Goal: Information Seeking & Learning: Compare options

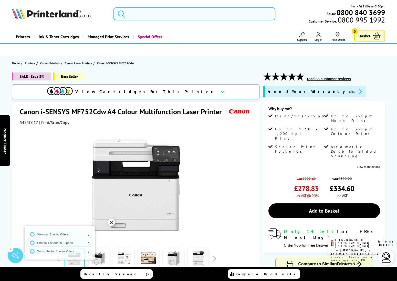
click at [141, 13] on input "search" at bounding box center [194, 13] width 162 height 13
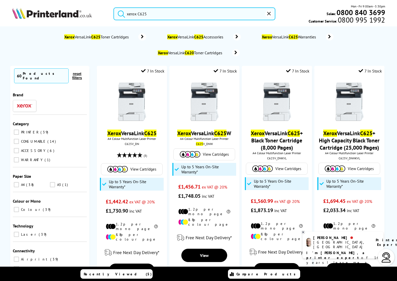
type input "xerox C625"
click at [114, 7] on button "submit" at bounding box center [120, 12] width 13 height 11
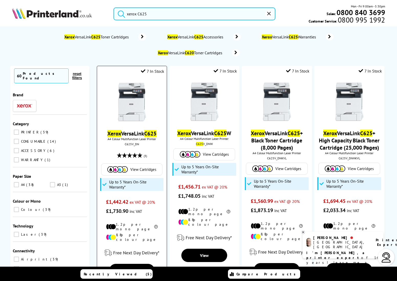
click at [135, 132] on link "Xerox VersaLink C625" at bounding box center [131, 133] width 49 height 7
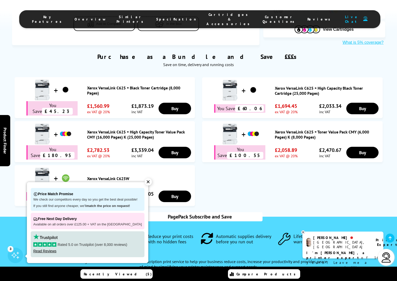
scroll to position [288, 0]
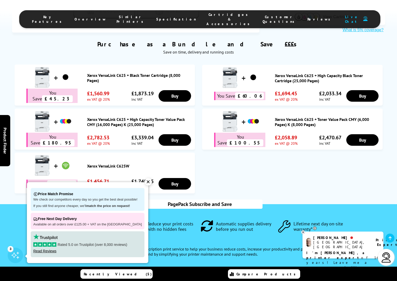
click at [145, 182] on div "✕" at bounding box center [148, 181] width 7 height 7
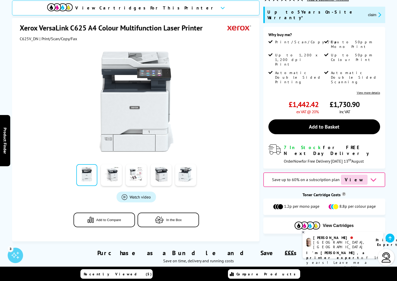
scroll to position [64, 0]
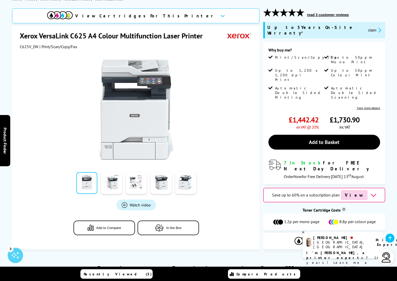
click at [103, 228] on span "Add to Compare" at bounding box center [108, 228] width 25 height 4
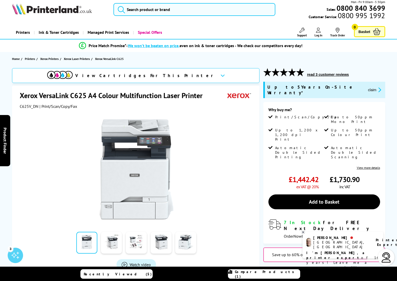
scroll to position [0, 0]
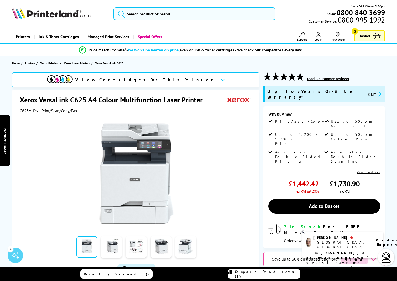
click at [13, 254] on div "3" at bounding box center [15, 254] width 15 height 15
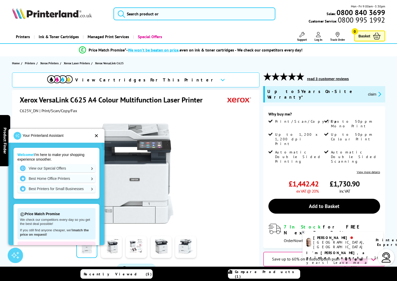
click at [95, 136] on div "✕" at bounding box center [96, 135] width 4 height 5
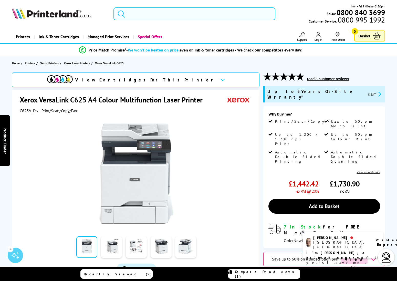
click at [142, 13] on input "search" at bounding box center [194, 13] width 162 height 13
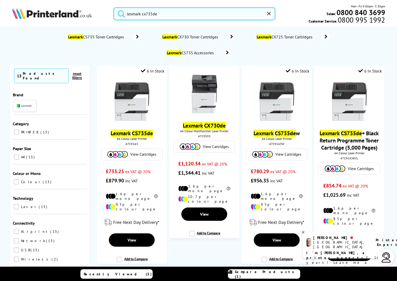
drag, startPoint x: 159, startPoint y: 13, endPoint x: 113, endPoint y: 14, distance: 45.8
click at [113, 14] on form "lexmark cx735de" at bounding box center [194, 13] width 162 height 13
paste input "CX730"
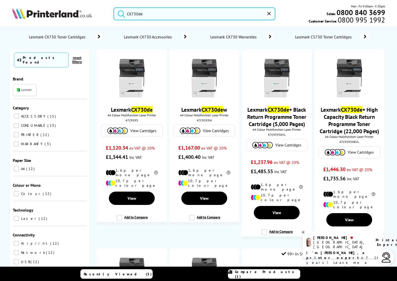
type input "CX730de"
click at [114, 7] on button "submit" at bounding box center [120, 12] width 13 height 11
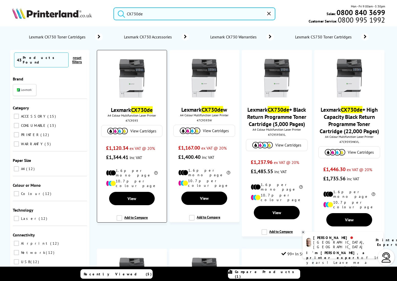
click at [128, 109] on link "Lexmark CX730de" at bounding box center [132, 109] width 42 height 7
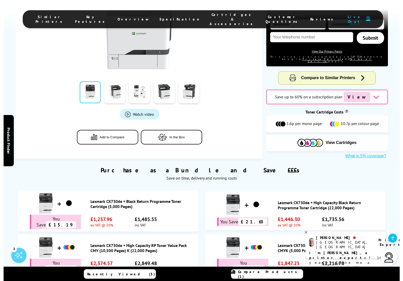
scroll to position [160, 0]
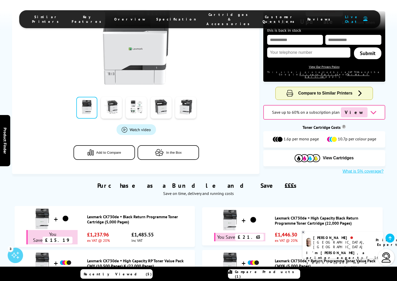
click at [109, 150] on span "Add to Compare" at bounding box center [108, 152] width 25 height 4
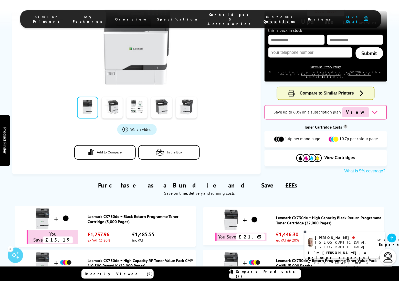
click at [260, 273] on span "Compare Products (2)" at bounding box center [268, 273] width 65 height 9
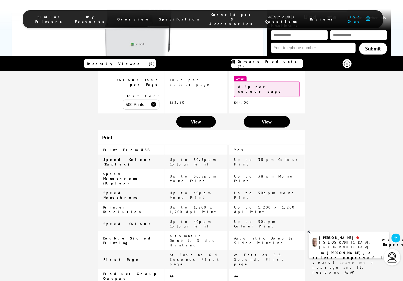
click at [110, 130] on td "Print" at bounding box center [201, 137] width 207 height 15
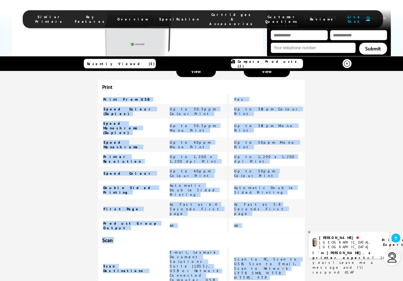
scroll to position [259, 0]
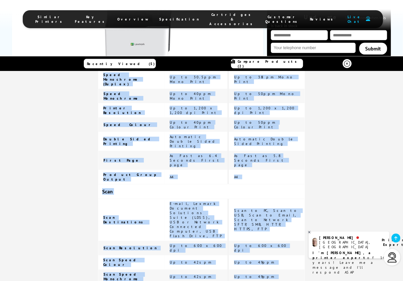
drag, startPoint x: 111, startPoint y: 137, endPoint x: 249, endPoint y: 257, distance: 183.5
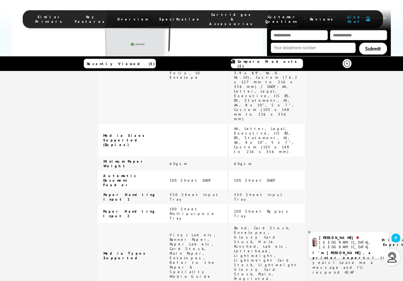
scroll to position [1190, 0]
drag, startPoint x: 110, startPoint y: 104, endPoint x: 253, endPoint y: 265, distance: 215.3
copy tbody "Print From USB Yes Speed Colour (Duplex) Up to 30.5ppm Colour Print Up to 38ipm…"
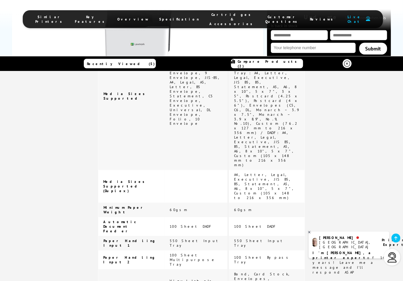
scroll to position [1095, 0]
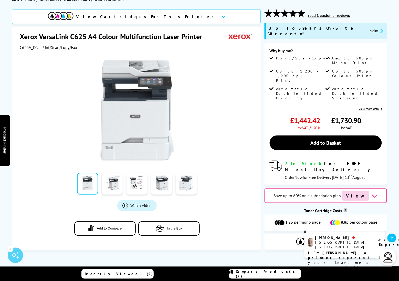
scroll to position [64, 0]
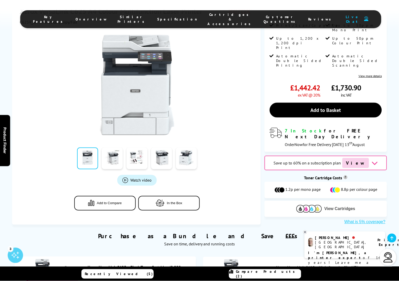
click at [335, 204] on button "View Cartridges" at bounding box center [325, 208] width 115 height 8
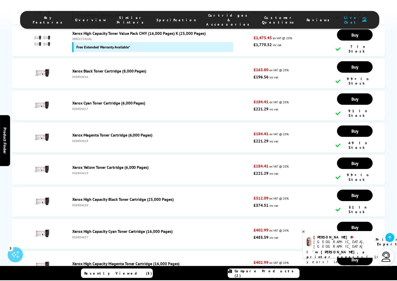
scroll to position [2003, 0]
